Goal: Task Accomplishment & Management: Manage account settings

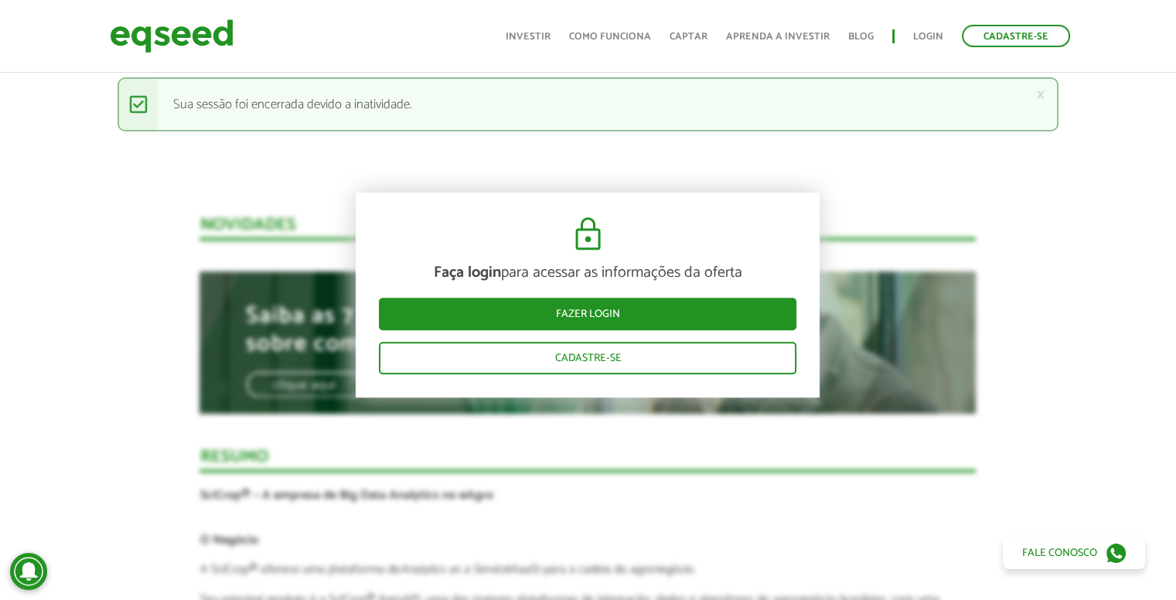
scroll to position [1237, 0]
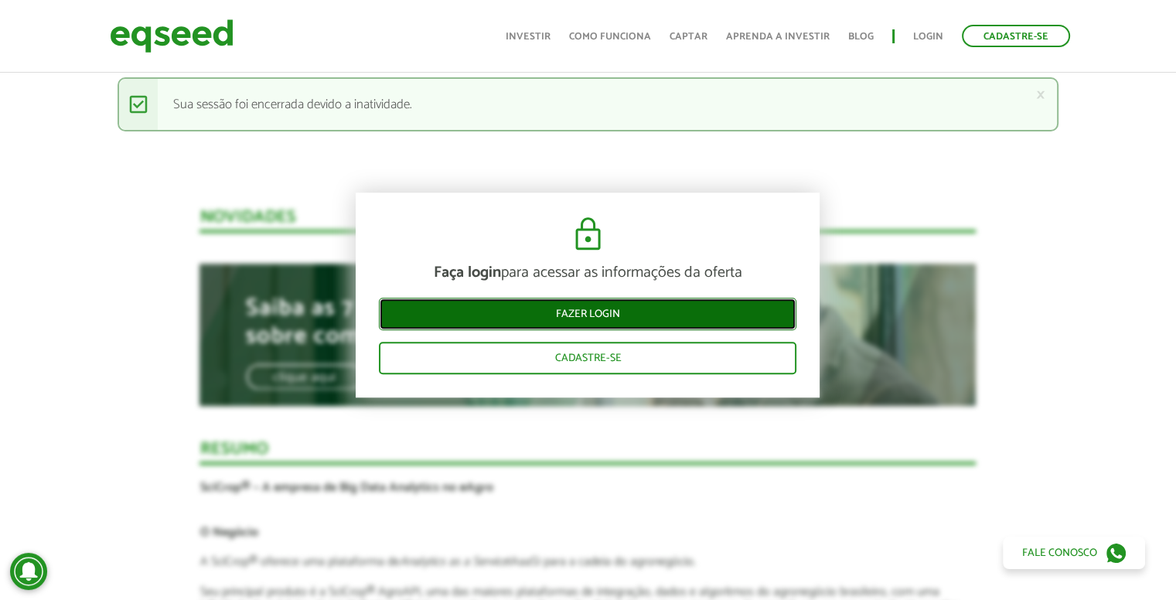
click at [693, 319] on link "Fazer login" at bounding box center [587, 314] width 417 height 32
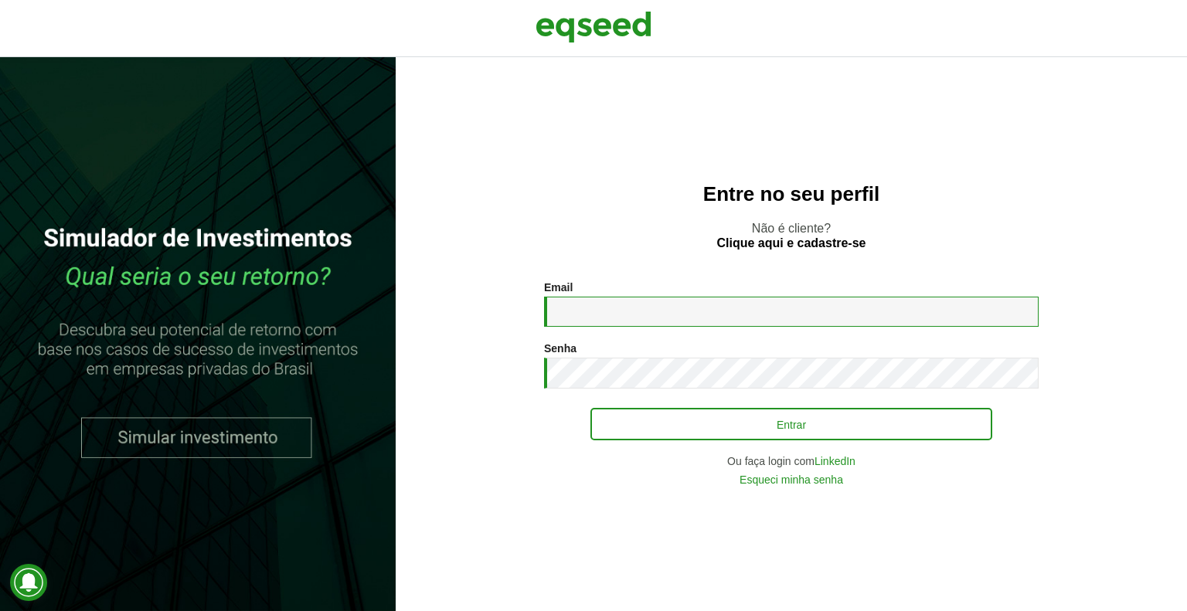
type input "**********"
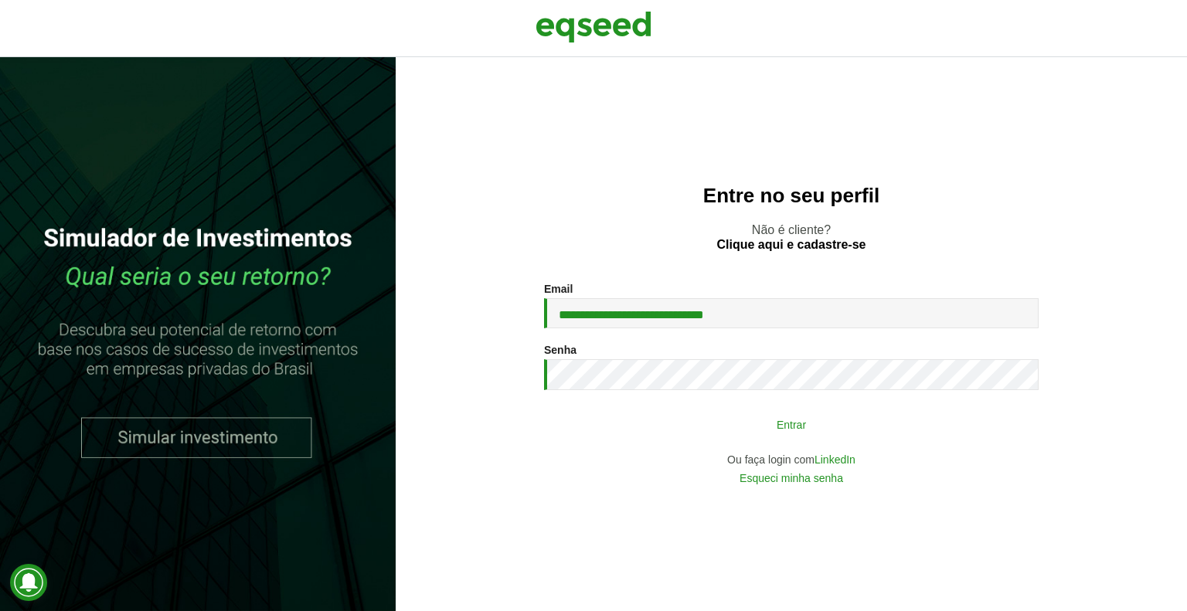
click at [813, 432] on button "Entrar" at bounding box center [792, 424] width 402 height 29
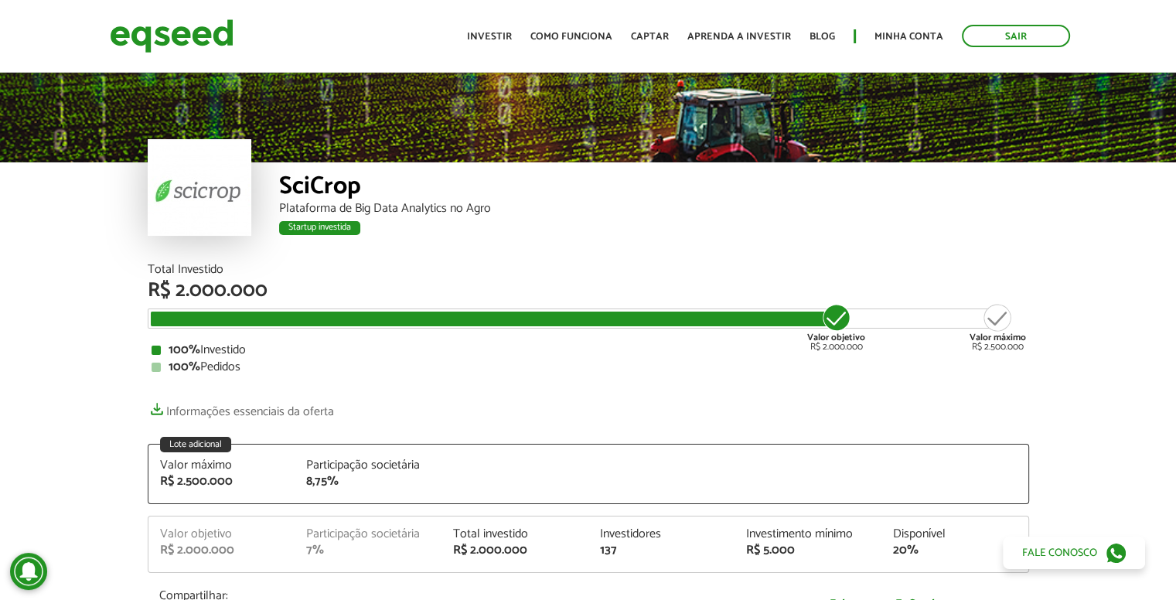
click at [301, 231] on div "Startup investida" at bounding box center [319, 228] width 81 height 14
click at [303, 407] on link "Informações essenciais da oferta" at bounding box center [241, 408] width 186 height 22
